Goal: Task Accomplishment & Management: Manage account settings

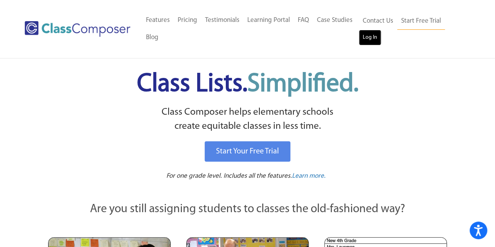
click at [371, 39] on link "Log In" at bounding box center [370, 38] width 22 height 16
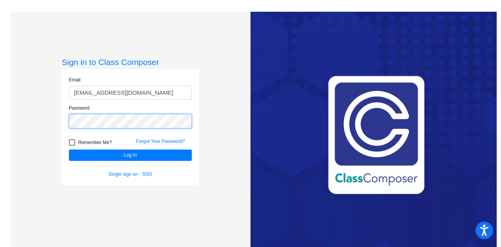
click at [69, 149] on button "Log In" at bounding box center [130, 154] width 123 height 11
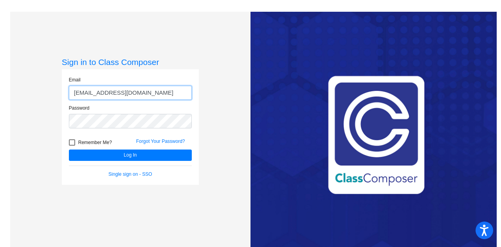
click at [167, 95] on input "mdesimon@hatboro-horsham.org" at bounding box center [130, 93] width 123 height 14
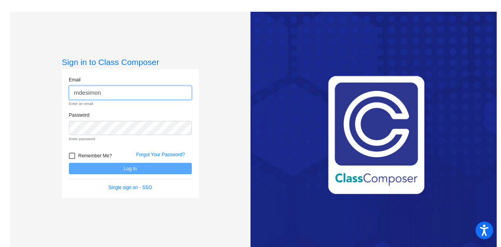
type input "mdesimon"
click at [117, 93] on input "mdesimon" at bounding box center [130, 93] width 123 height 14
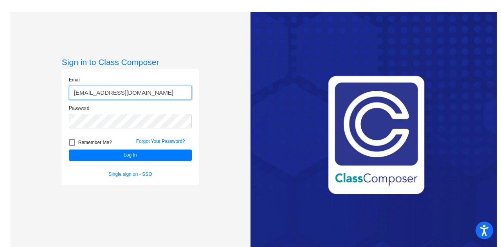
type input "mdesimon@hatboro-horsham.org"
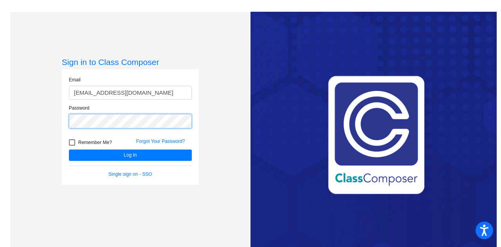
click at [69, 149] on button "Log In" at bounding box center [130, 154] width 123 height 11
